Goal: Transaction & Acquisition: Purchase product/service

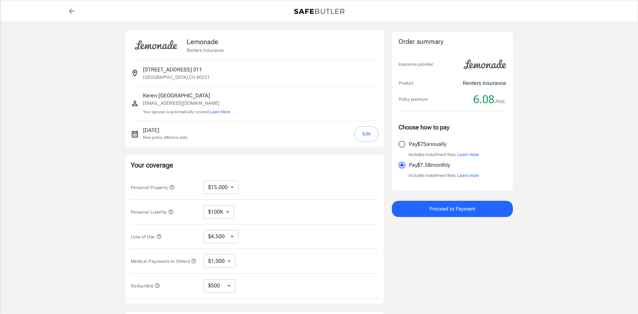
select select "15000"
select select "500"
click at [489, 256] on div "Order summary Insurance provider Product Renters Insurance Policy premium 6.08 …" at bounding box center [452, 201] width 121 height 342
click at [399, 146] on input "Pay $75 annually" at bounding box center [402, 144] width 14 height 14
radio input "true"
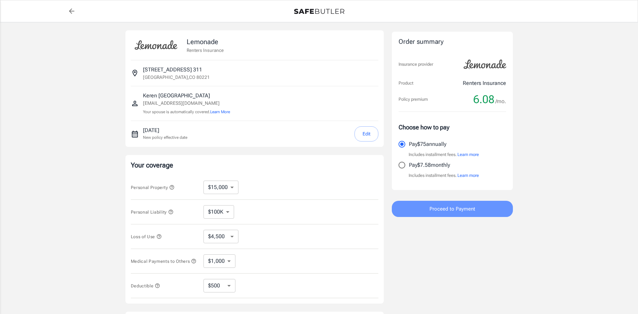
click at [462, 208] on span "Proceed to Payment" at bounding box center [453, 208] width 46 height 9
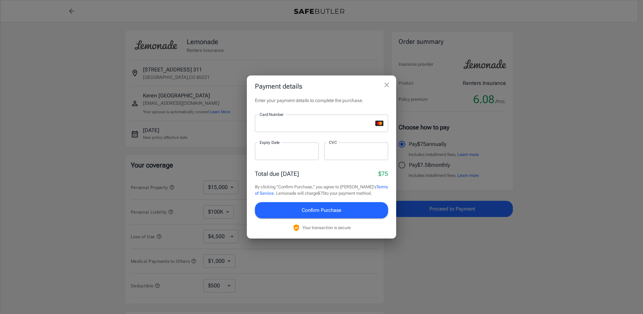
click at [332, 155] on div at bounding box center [356, 150] width 64 height 17
click at [342, 212] on span "Confirm Purchase" at bounding box center [322, 210] width 40 height 9
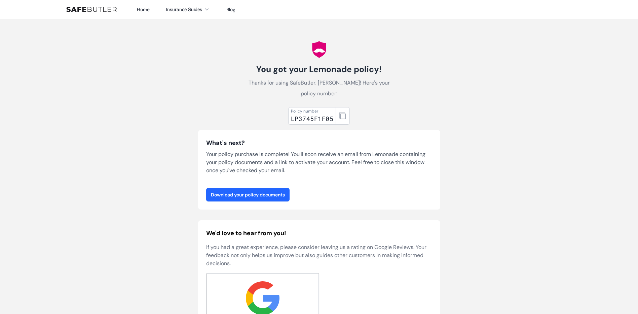
click at [260, 193] on link "Download your policy documents" at bounding box center [247, 194] width 83 height 13
drag, startPoint x: 332, startPoint y: 117, endPoint x: 292, endPoint y: 117, distance: 40.0
click at [292, 117] on div "LP3745F1F05" at bounding box center [312, 118] width 42 height 9
copy div "LP3745F1F05"
